Goal: Transaction & Acquisition: Purchase product/service

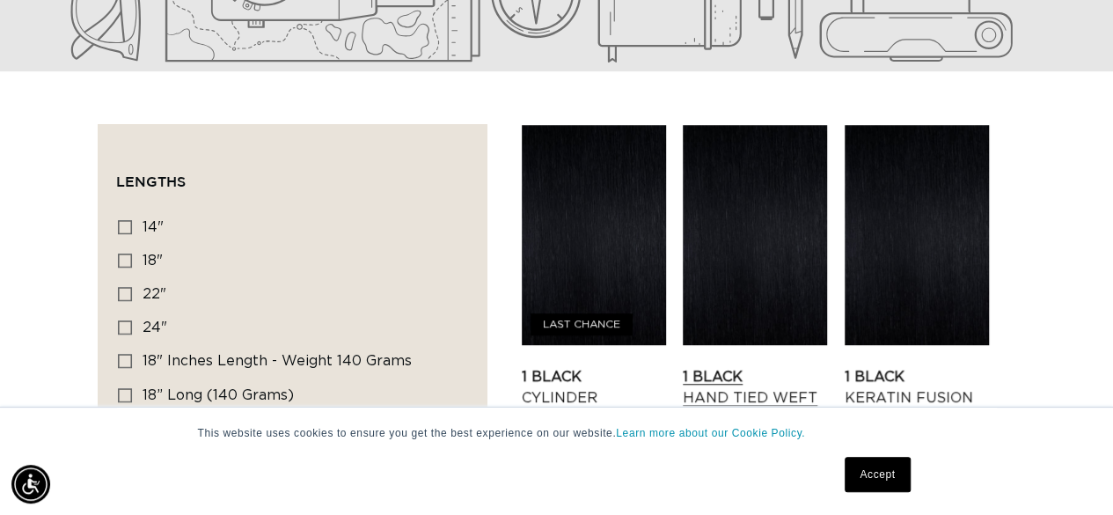
scroll to position [528, 0]
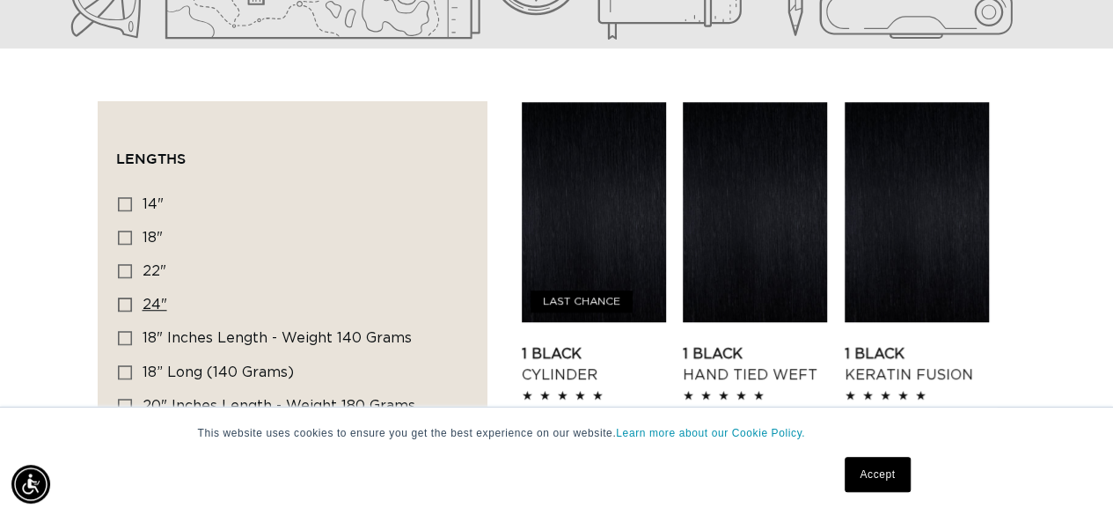
click at [123, 303] on icon at bounding box center [125, 304] width 14 height 14
click at [123, 303] on input "24" 24" (78 products)" at bounding box center [125, 304] width 14 height 14
checkbox input "true"
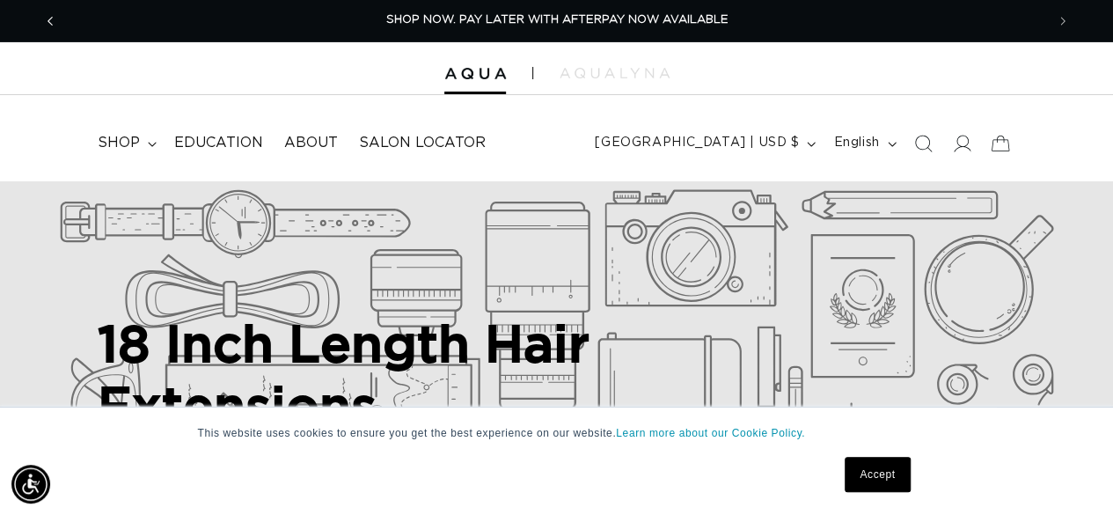
click at [58, 17] on span "Previous announcement" at bounding box center [50, 21] width 18 height 18
click at [641, 68] on img at bounding box center [615, 73] width 110 height 11
